Goal: Find specific page/section: Find specific page/section

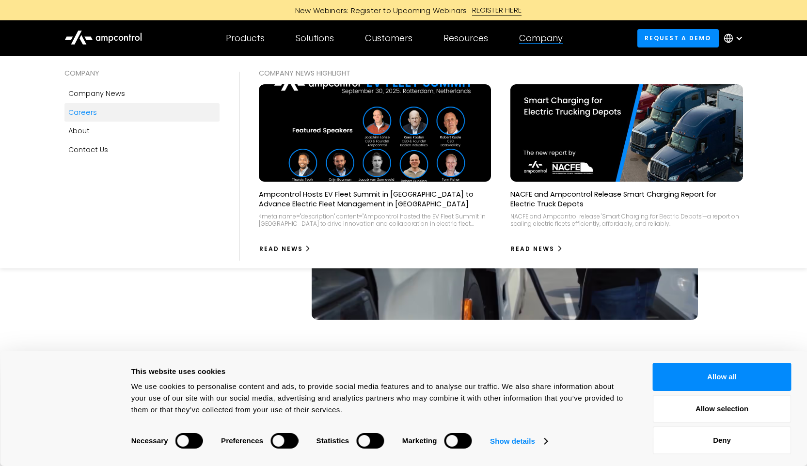
click at [96, 117] on link "Careers" at bounding box center [141, 112] width 155 height 18
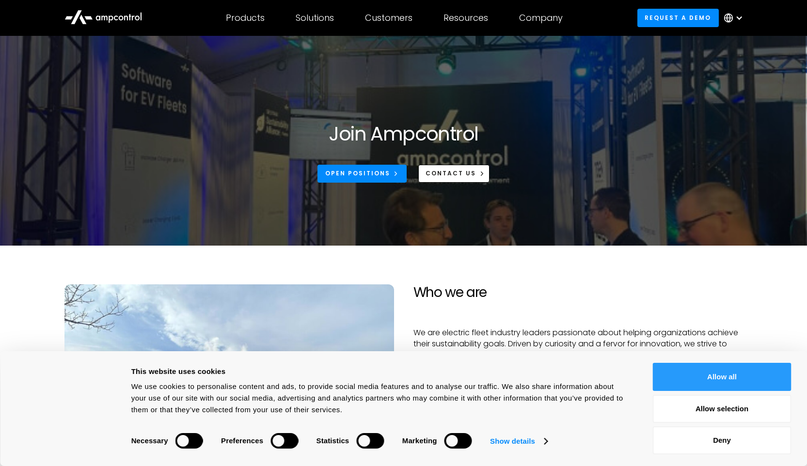
click at [741, 376] on button "Allow all" at bounding box center [722, 377] width 139 height 28
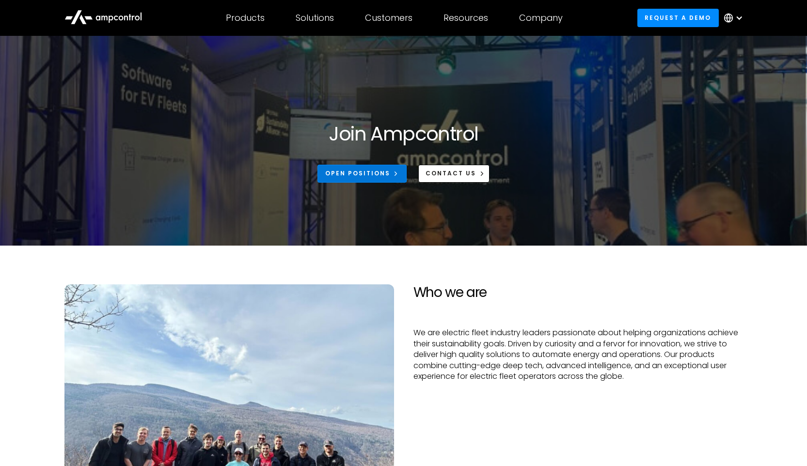
click at [353, 173] on div "Open Positions" at bounding box center [357, 173] width 65 height 9
